Goal: Use online tool/utility: Utilize a website feature to perform a specific function

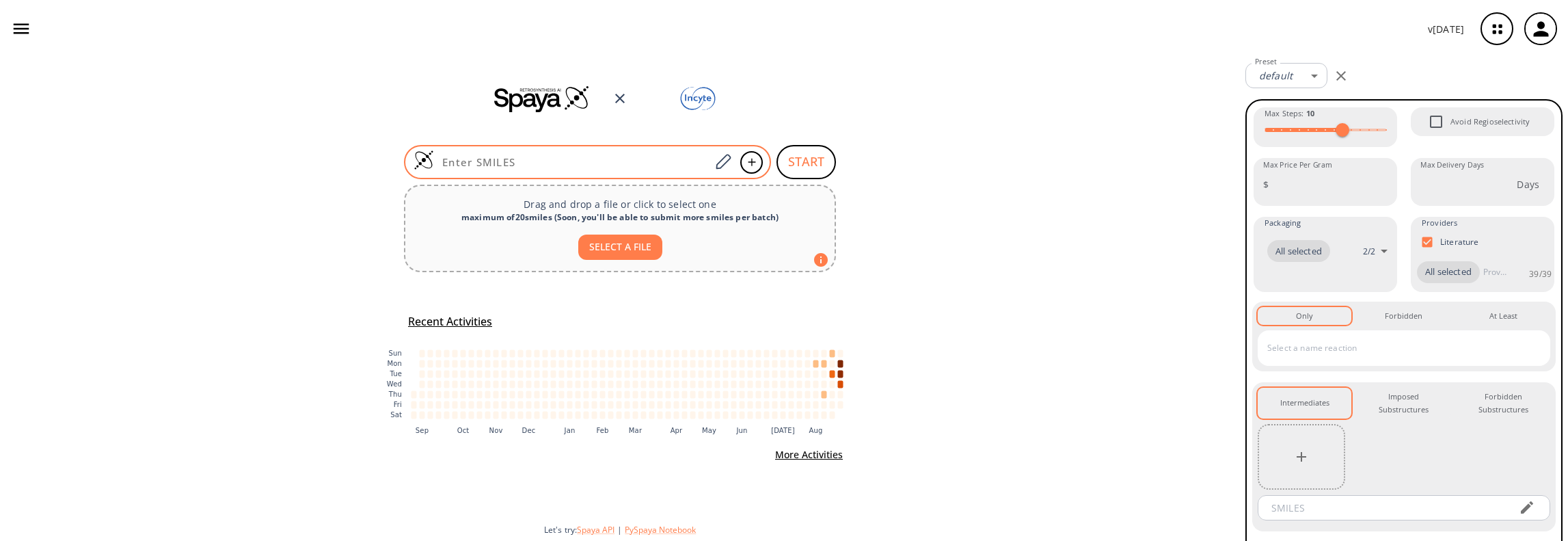
click at [673, 157] on input at bounding box center [571, 162] width 276 height 14
click at [630, 159] on input at bounding box center [571, 162] width 276 height 14
paste input "OC1(CC(C(OCC)=O)C1)C2=CC(F)=CC=C2[N+]([O-])=O"
type input "OC1(CC(C(OCC)=O)C1)C2=CC(F)=CC=C2[N+]([O-])=O"
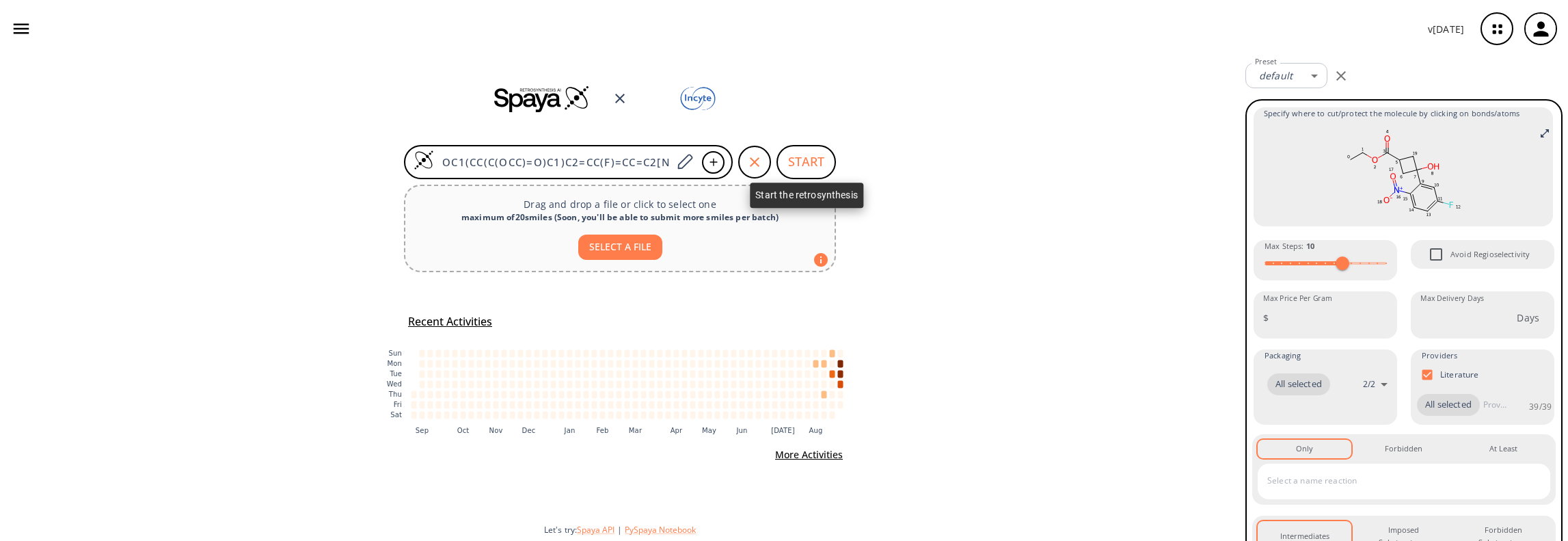
click at [797, 161] on button "START" at bounding box center [806, 162] width 59 height 34
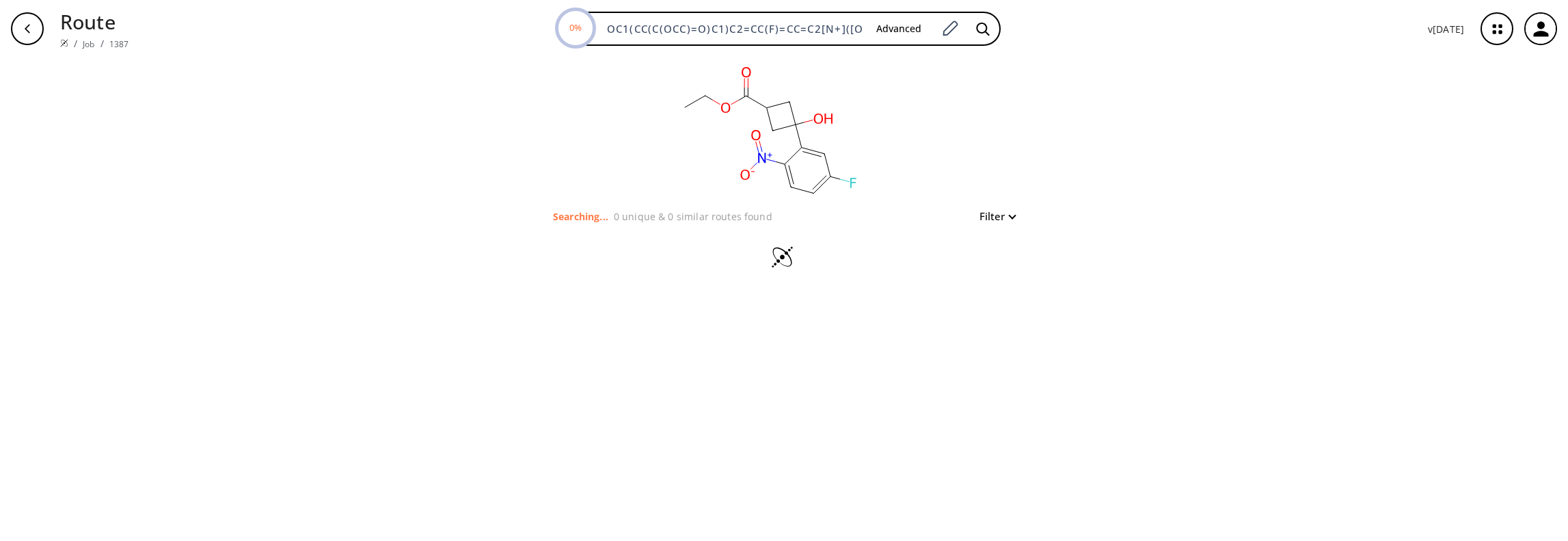
click at [1007, 216] on button "Filter" at bounding box center [992, 216] width 44 height 11
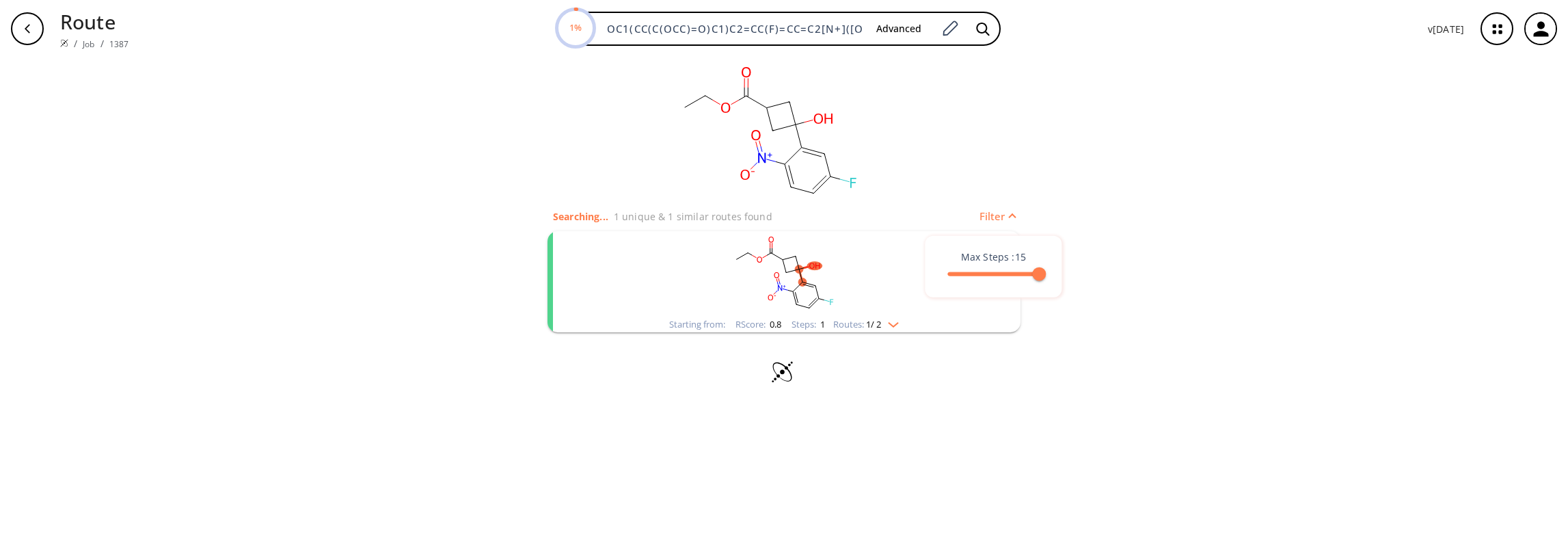
click at [1077, 188] on div at bounding box center [784, 270] width 1568 height 541
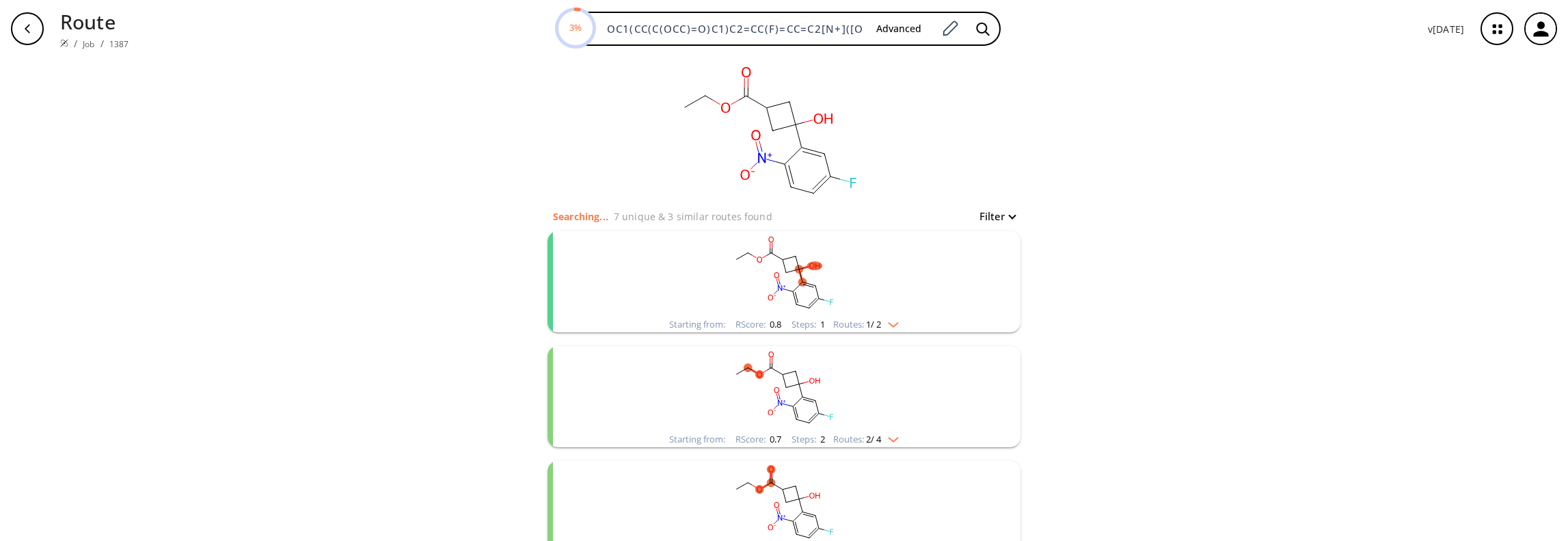
click at [1490, 21] on icon "button" at bounding box center [1496, 28] width 36 height 36
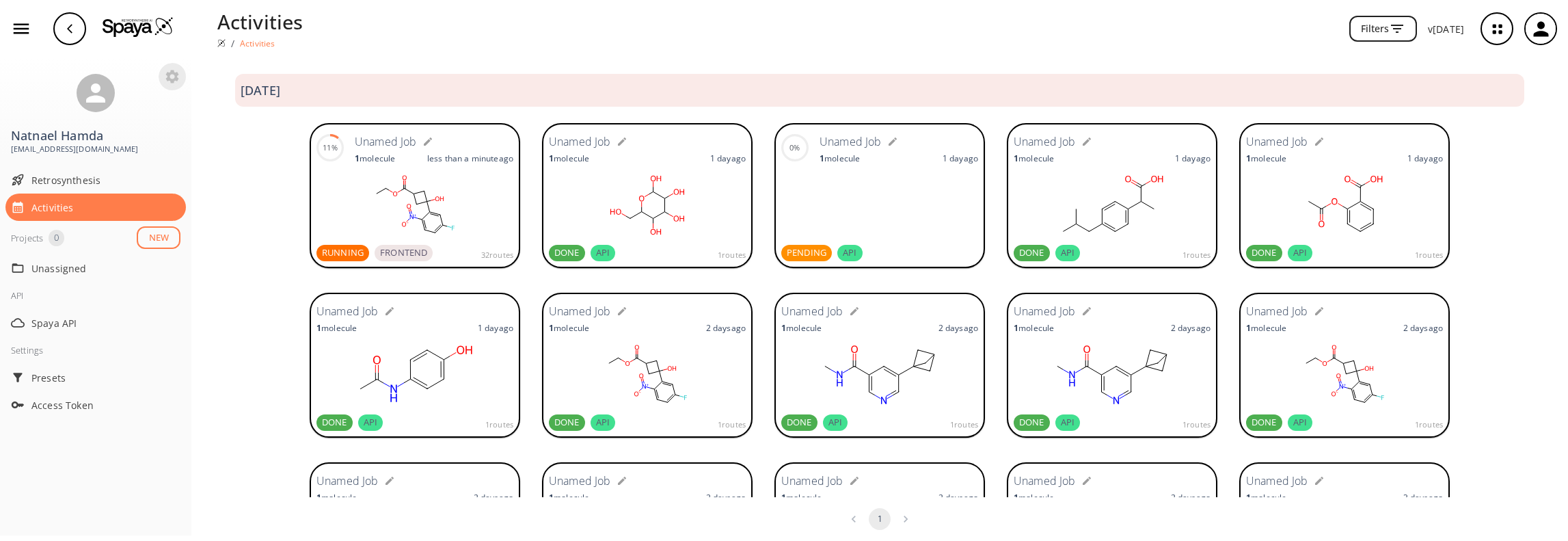
click at [173, 77] on icon "button" at bounding box center [172, 76] width 17 height 17
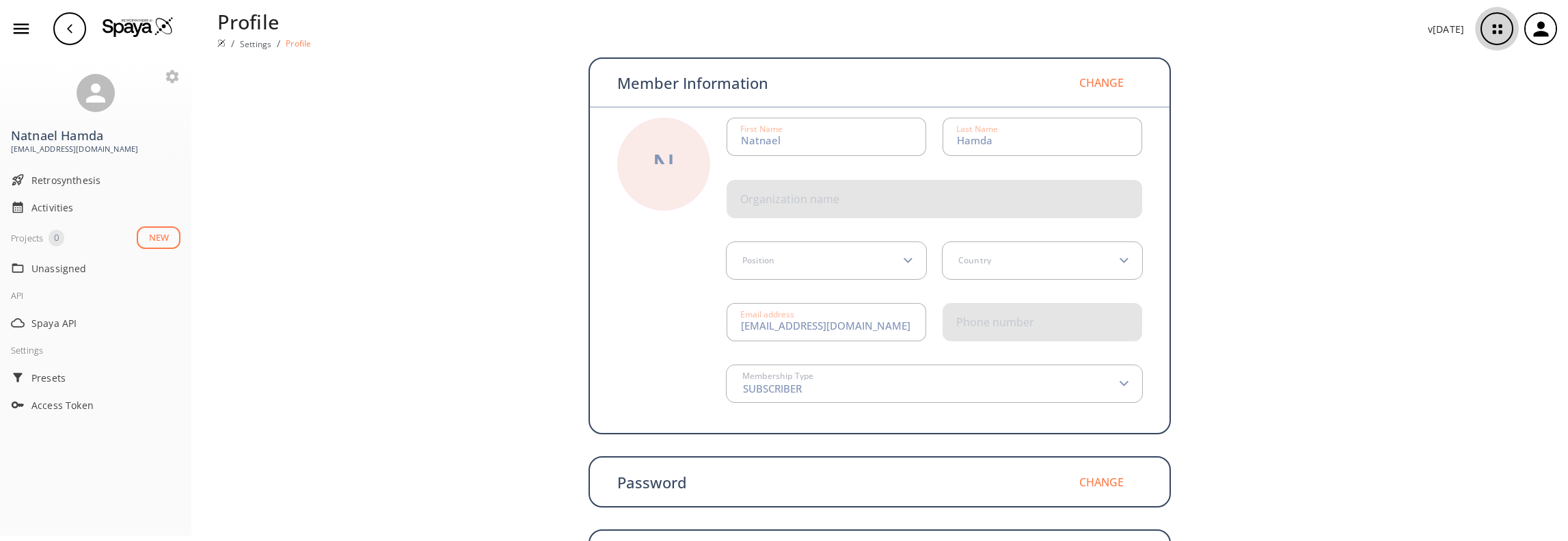
click at [1490, 33] on icon "button" at bounding box center [1496, 28] width 36 height 36
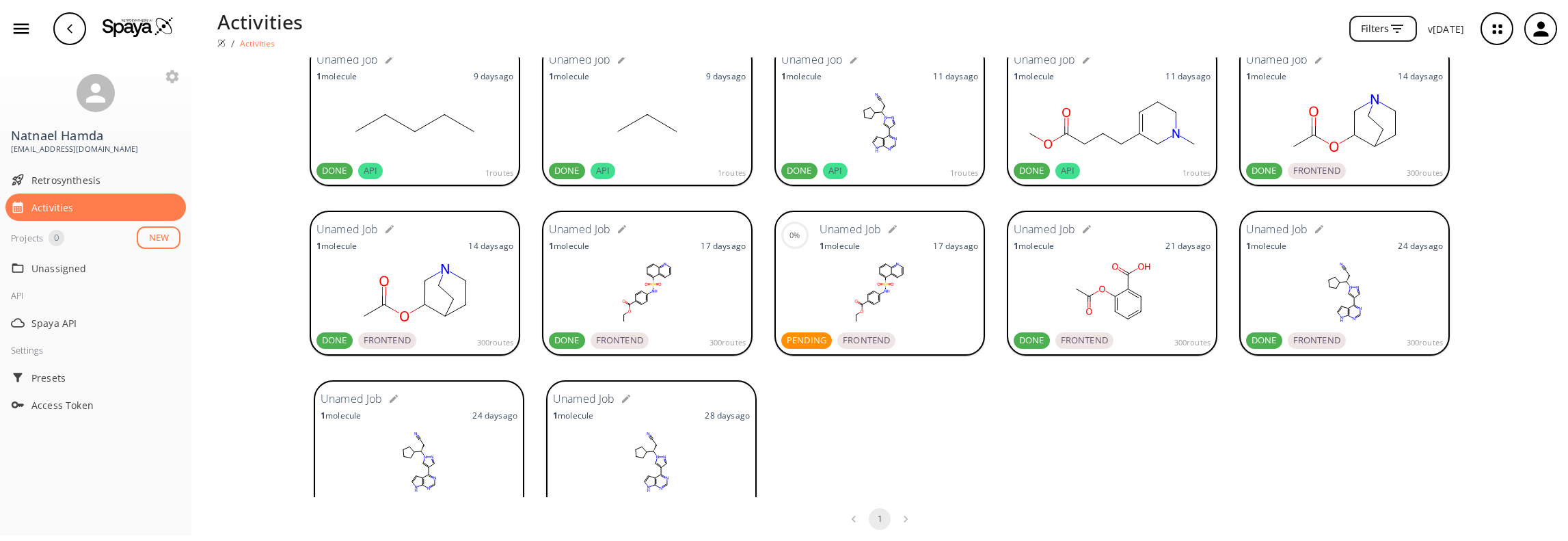
scroll to position [971, 0]
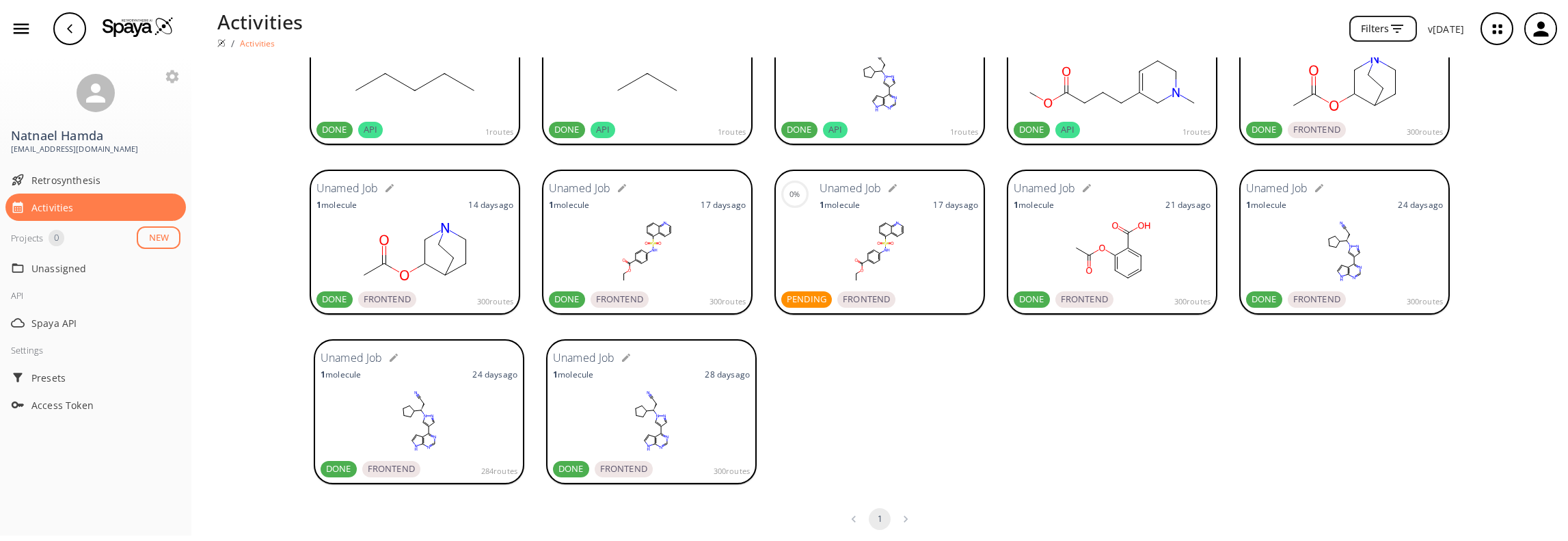
click at [1066, 133] on span "API" at bounding box center [1067, 130] width 24 height 14
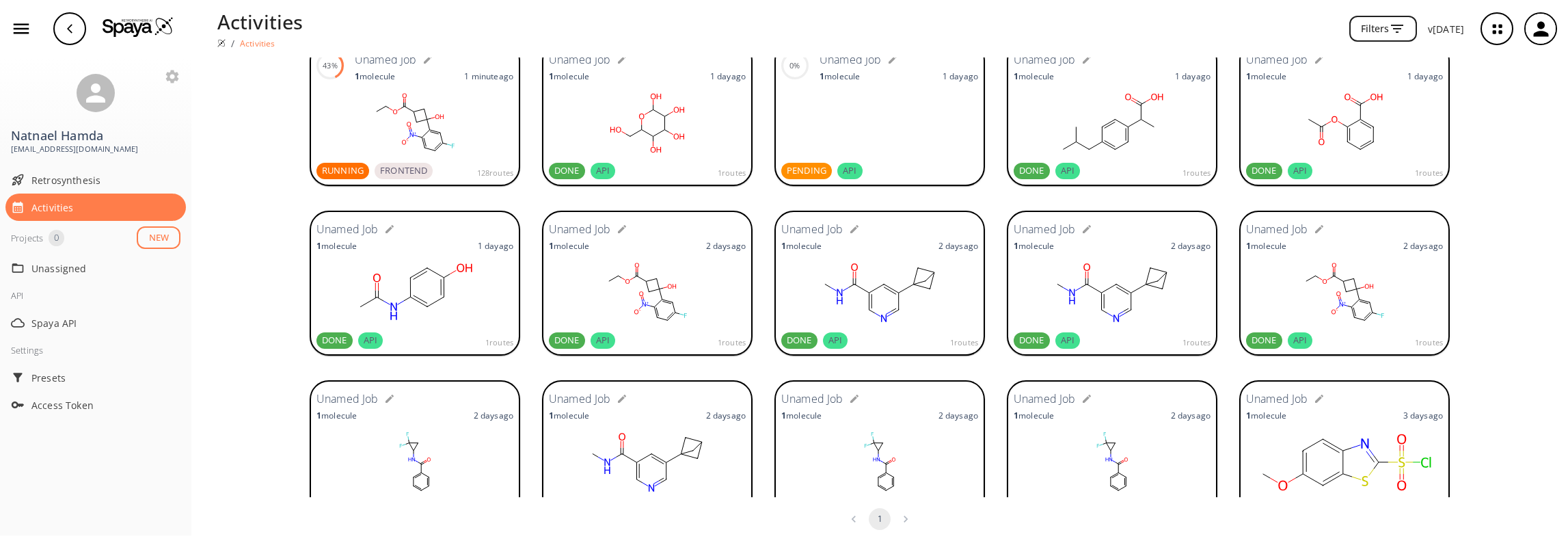
scroll to position [0, 0]
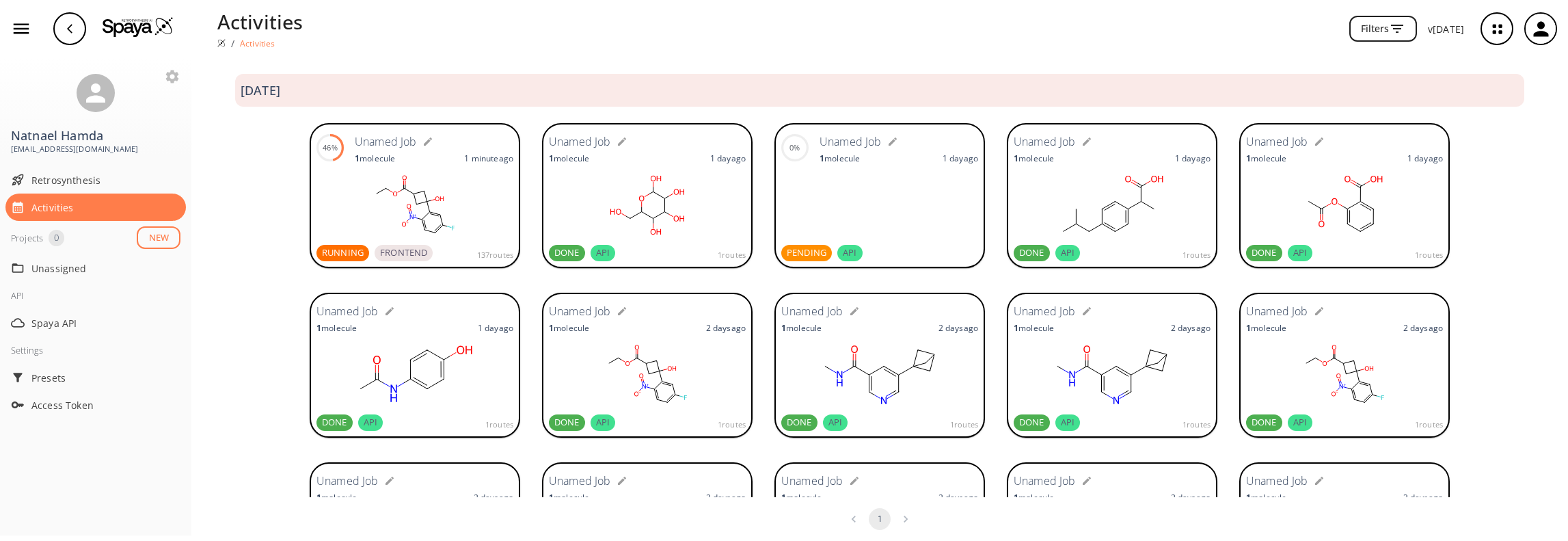
click at [424, 139] on icon "button" at bounding box center [427, 141] width 11 height 11
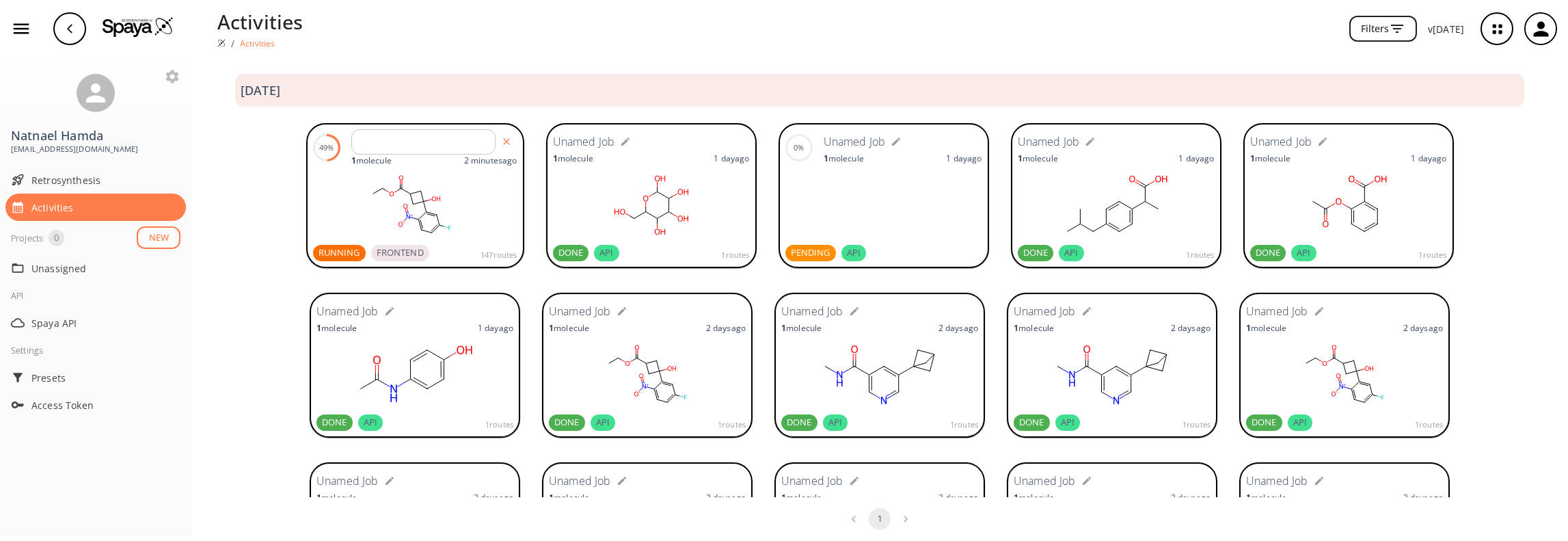
click at [475, 94] on div "2025 August" at bounding box center [879, 91] width 1289 height 25
click at [24, 32] on icon "button" at bounding box center [21, 29] width 16 height 11
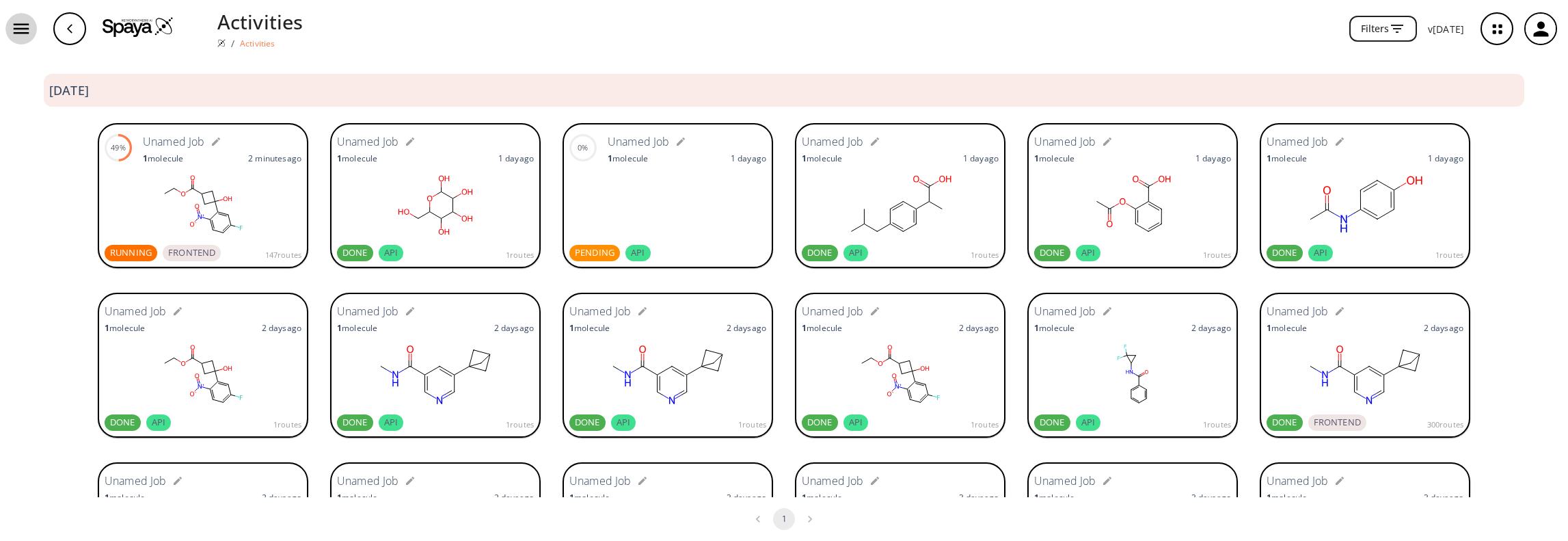
click at [24, 32] on icon "button" at bounding box center [21, 29] width 16 height 11
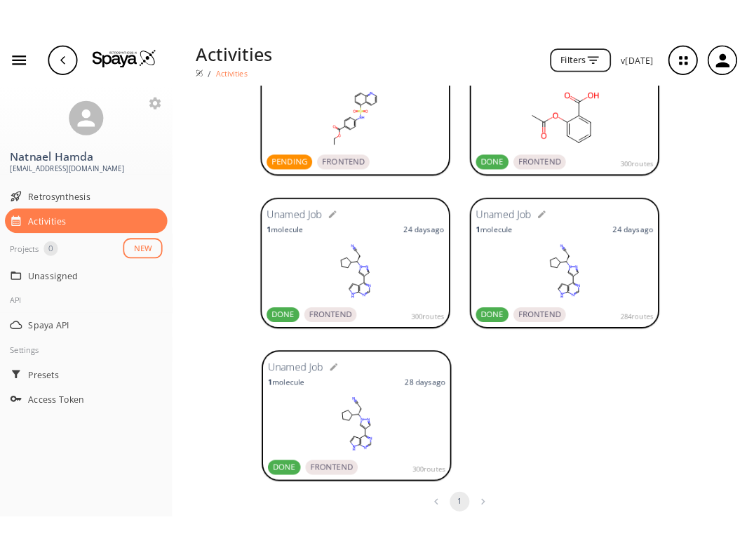
scroll to position [2909, 0]
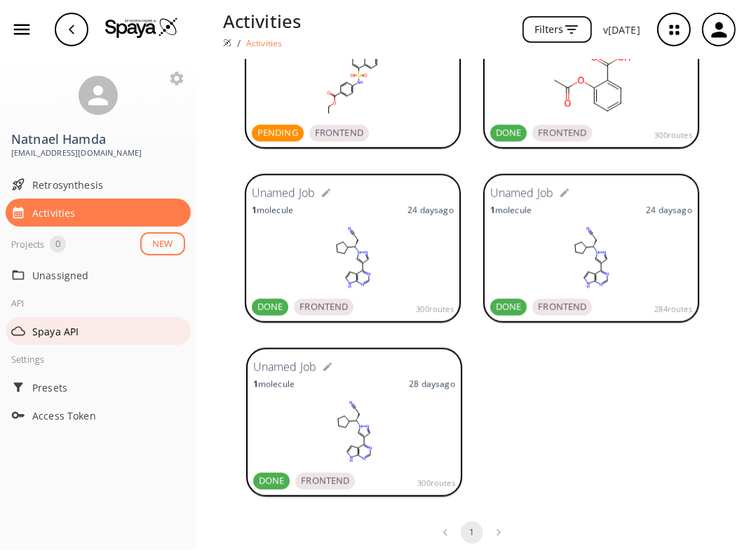
click at [58, 330] on span "Spaya API" at bounding box center [108, 331] width 153 height 15
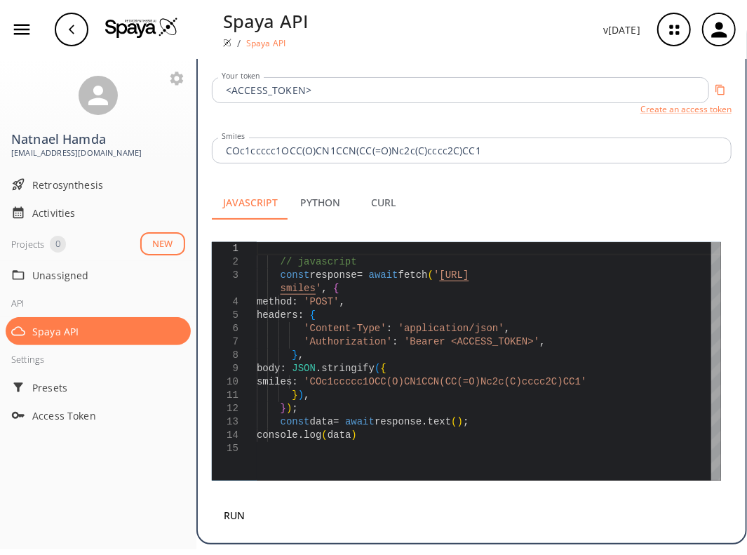
scroll to position [388, 0]
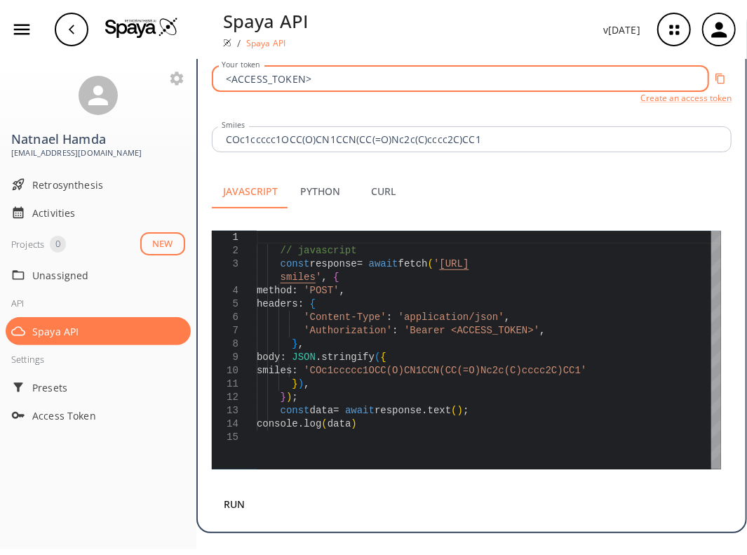
click at [318, 81] on input "<ACCESS_TOKEN>" at bounding box center [462, 79] width 493 height 26
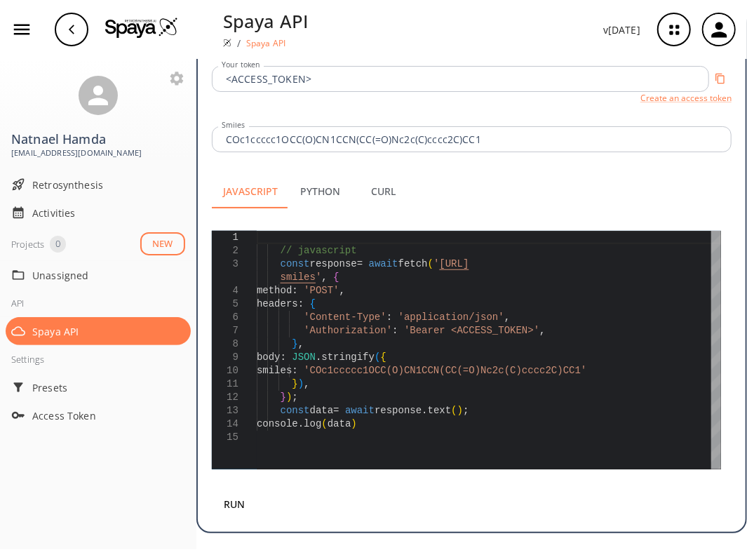
click at [642, 191] on div "Javascript Python Curl" at bounding box center [472, 192] width 520 height 34
click at [176, 79] on icon "button" at bounding box center [176, 78] width 17 height 17
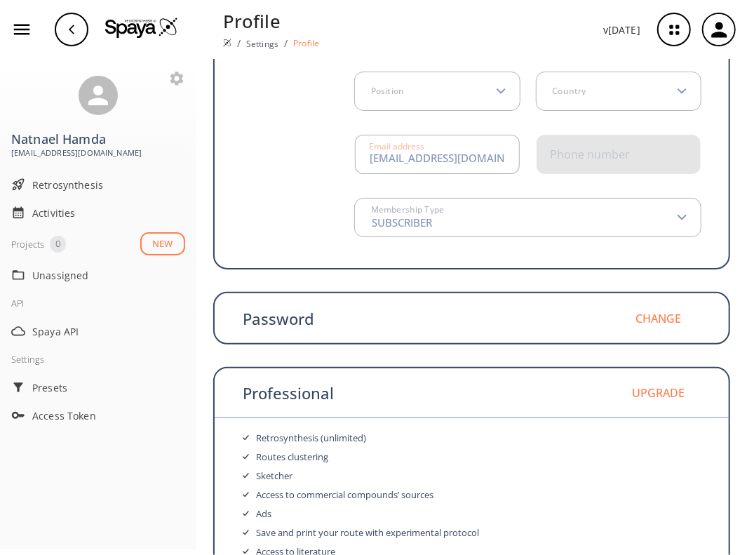
scroll to position [231, 0]
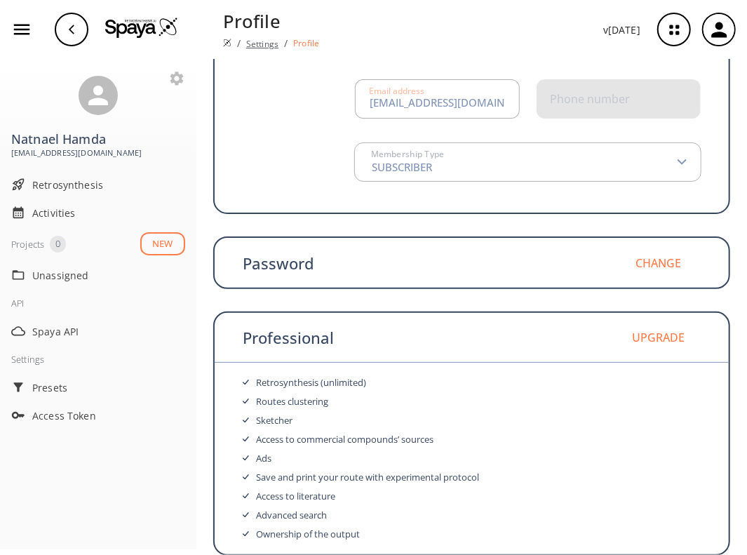
click at [264, 44] on link "Settings" at bounding box center [262, 44] width 32 height 12
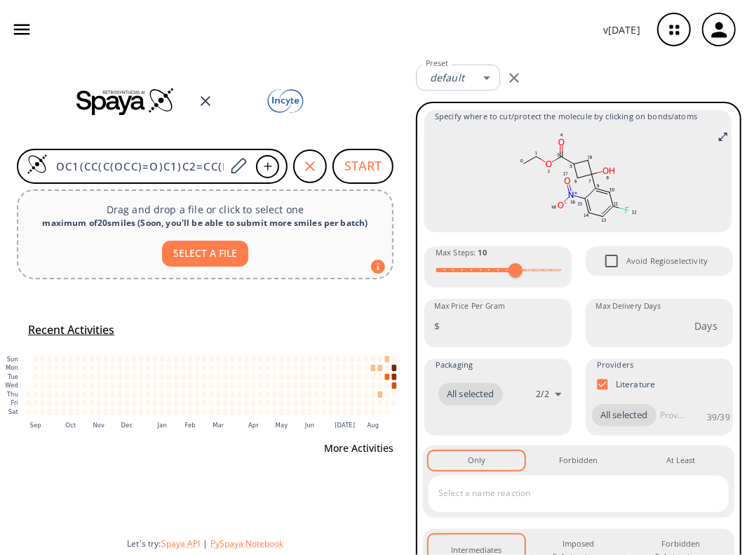
click at [344, 449] on button "More Activities" at bounding box center [358, 448] width 81 height 26
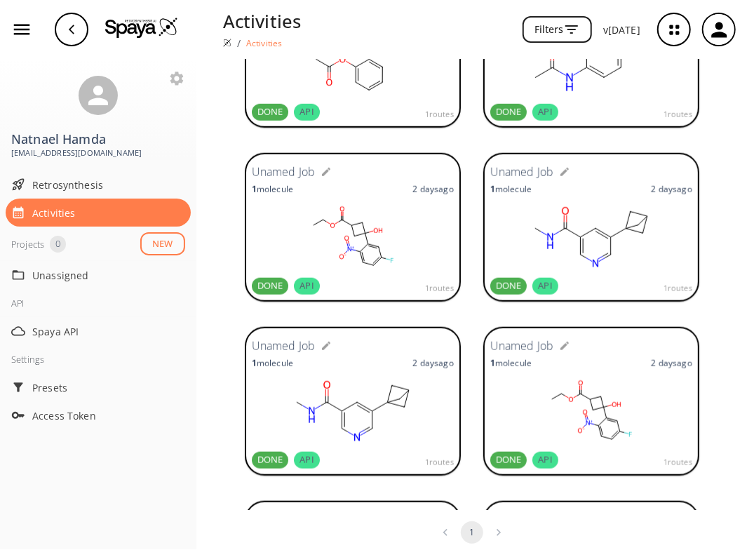
scroll to position [631, 0]
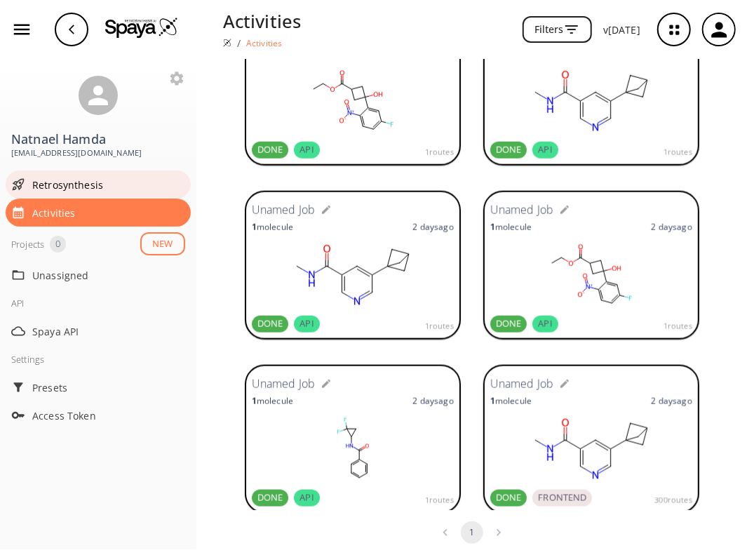
click at [75, 186] on span "Retrosynthesis" at bounding box center [108, 184] width 153 height 15
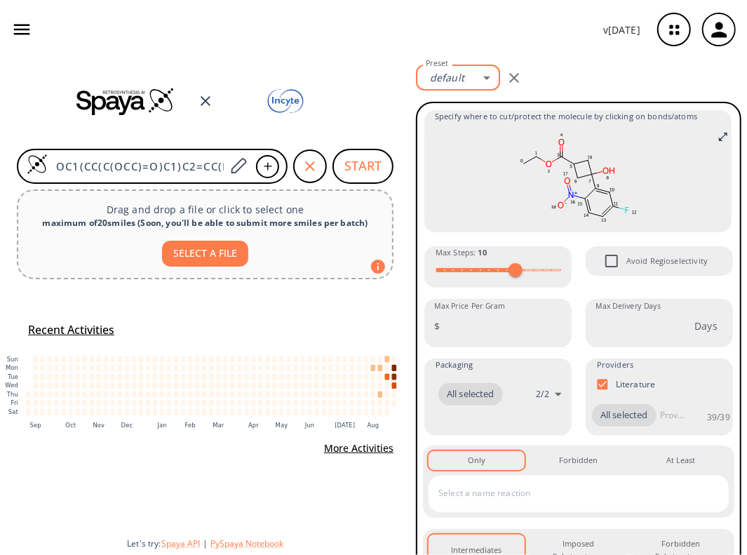
click at [485, 79] on body "v 1.9.36 Natnael Hamda nhamda@incyte.com Retrosynthesis Activities Projects 0 N…" at bounding box center [373, 277] width 747 height 555
click at [572, 81] on div at bounding box center [373, 277] width 747 height 555
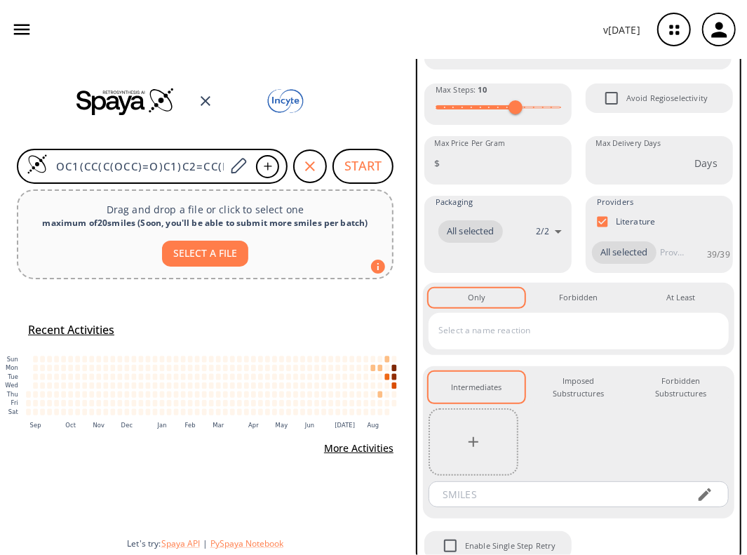
scroll to position [205, 0]
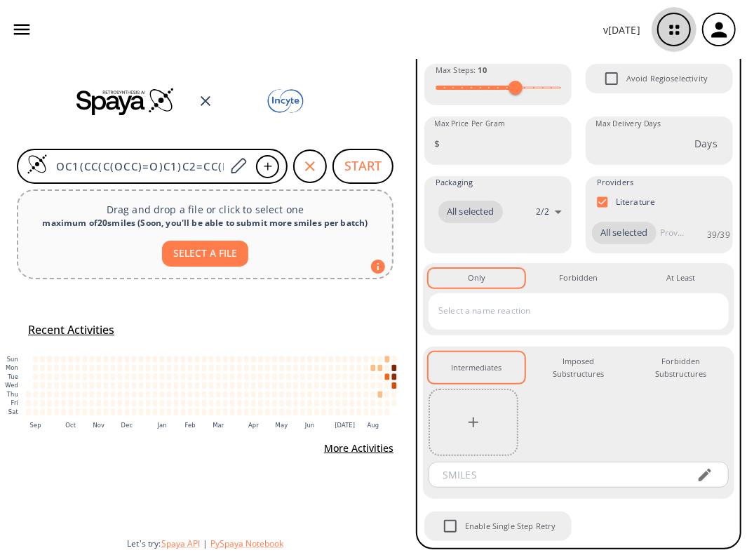
click at [673, 32] on icon "button" at bounding box center [674, 29] width 37 height 37
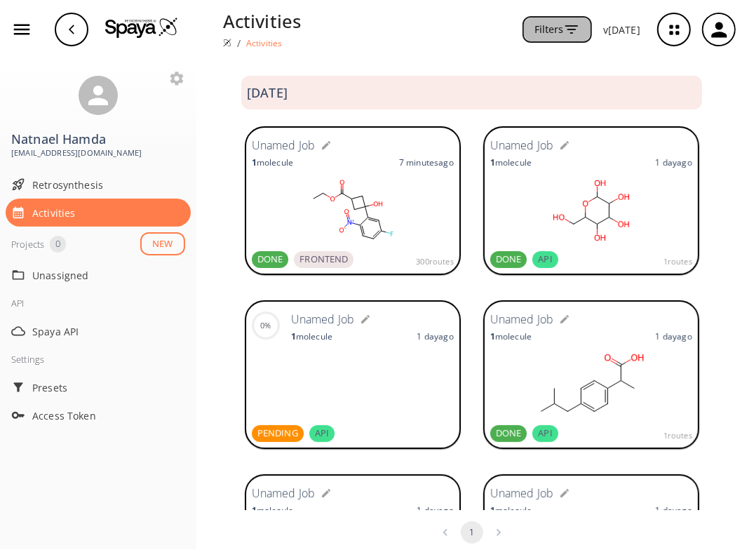
click at [578, 32] on icon "button" at bounding box center [571, 29] width 17 height 17
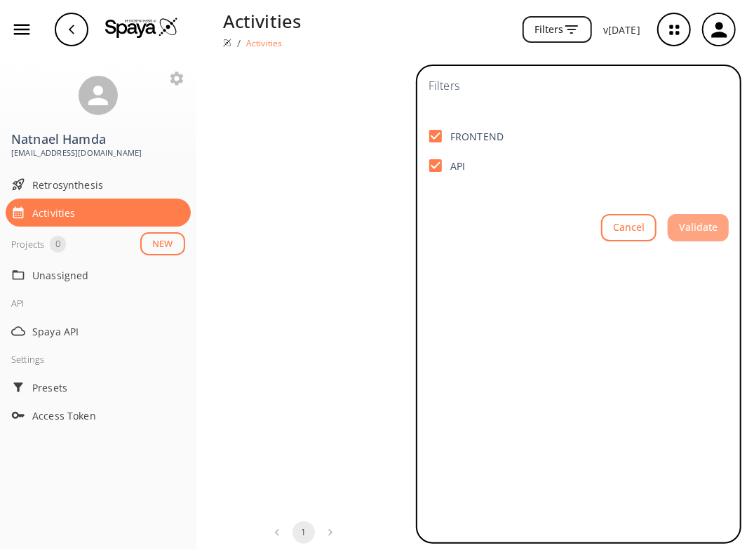
click at [704, 231] on button "Validate" at bounding box center [698, 227] width 61 height 27
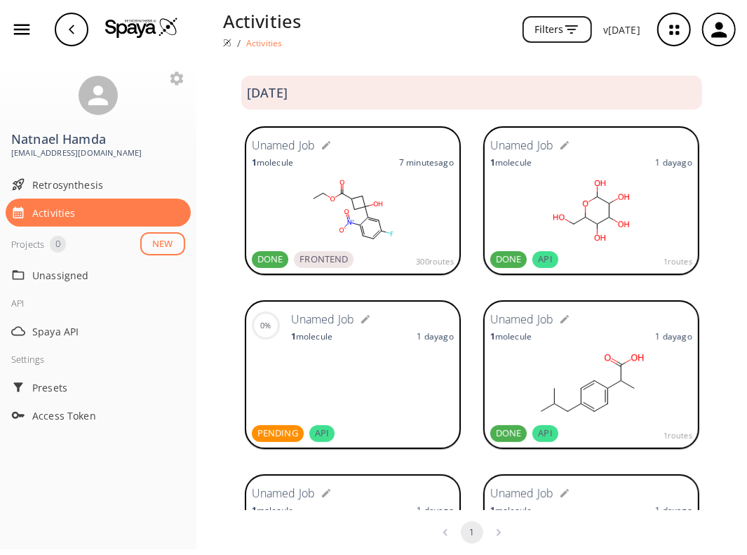
click at [672, 26] on icon "button" at bounding box center [674, 29] width 9 height 9
click at [579, 33] on icon "button" at bounding box center [571, 29] width 17 height 17
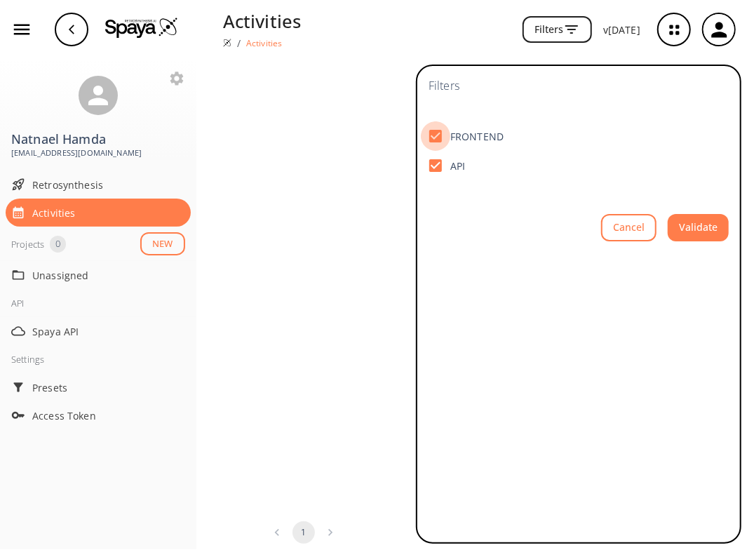
click at [442, 133] on input "FRONTEND" at bounding box center [435, 135] width 29 height 29
checkbox input "false"
click at [700, 226] on button "Validate" at bounding box center [698, 227] width 61 height 27
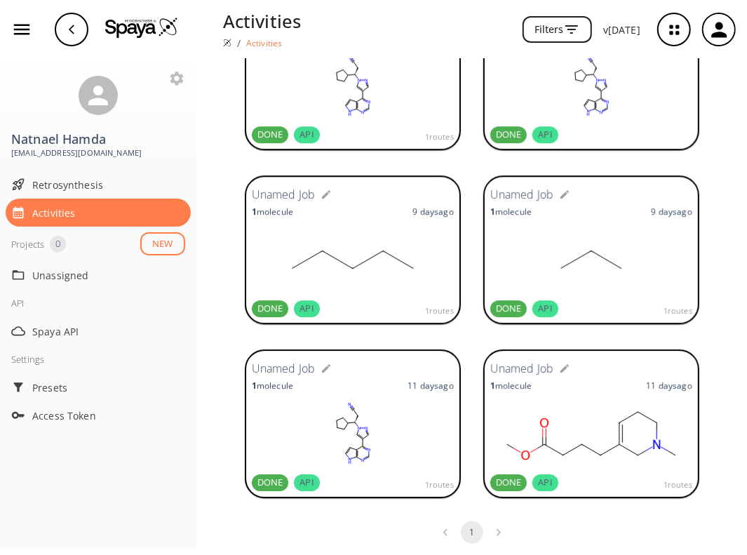
scroll to position [1691, 0]
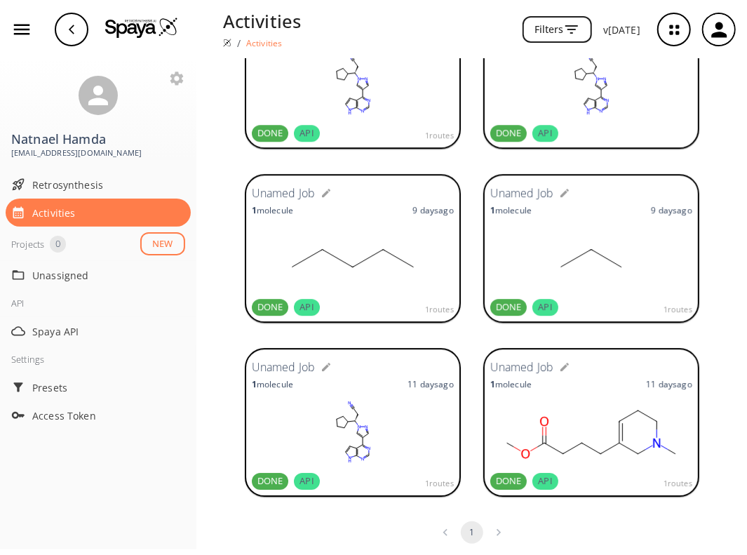
click at [259, 304] on span "DONE" at bounding box center [270, 307] width 37 height 14
